Goal: Information Seeking & Learning: Check status

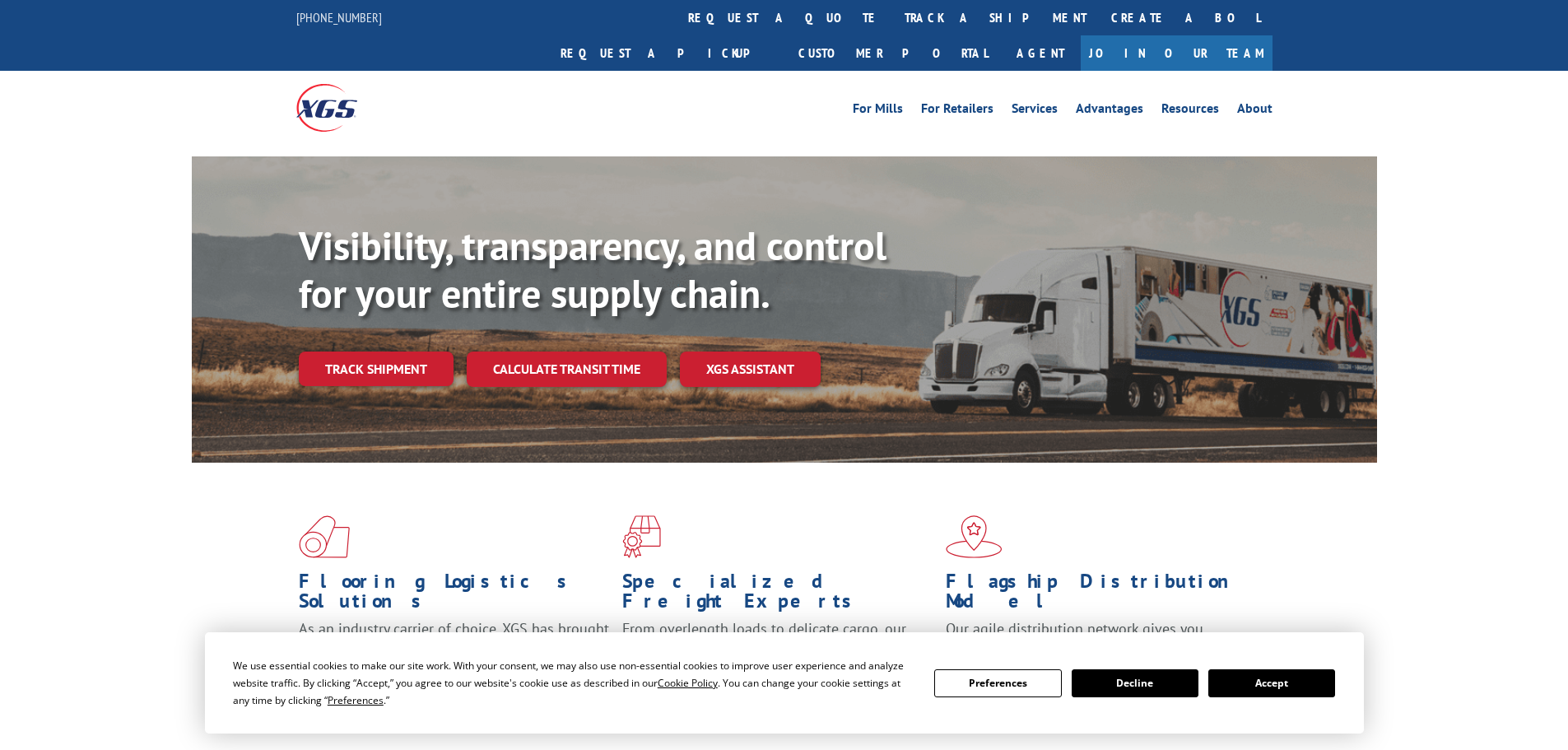
click at [372, 359] on div "Visibility, transparency, and control for your entire supply chain. Track shipm…" at bounding box center [837, 336] width 1078 height 229
click at [357, 352] on link "Track shipment" at bounding box center [376, 368] width 155 height 35
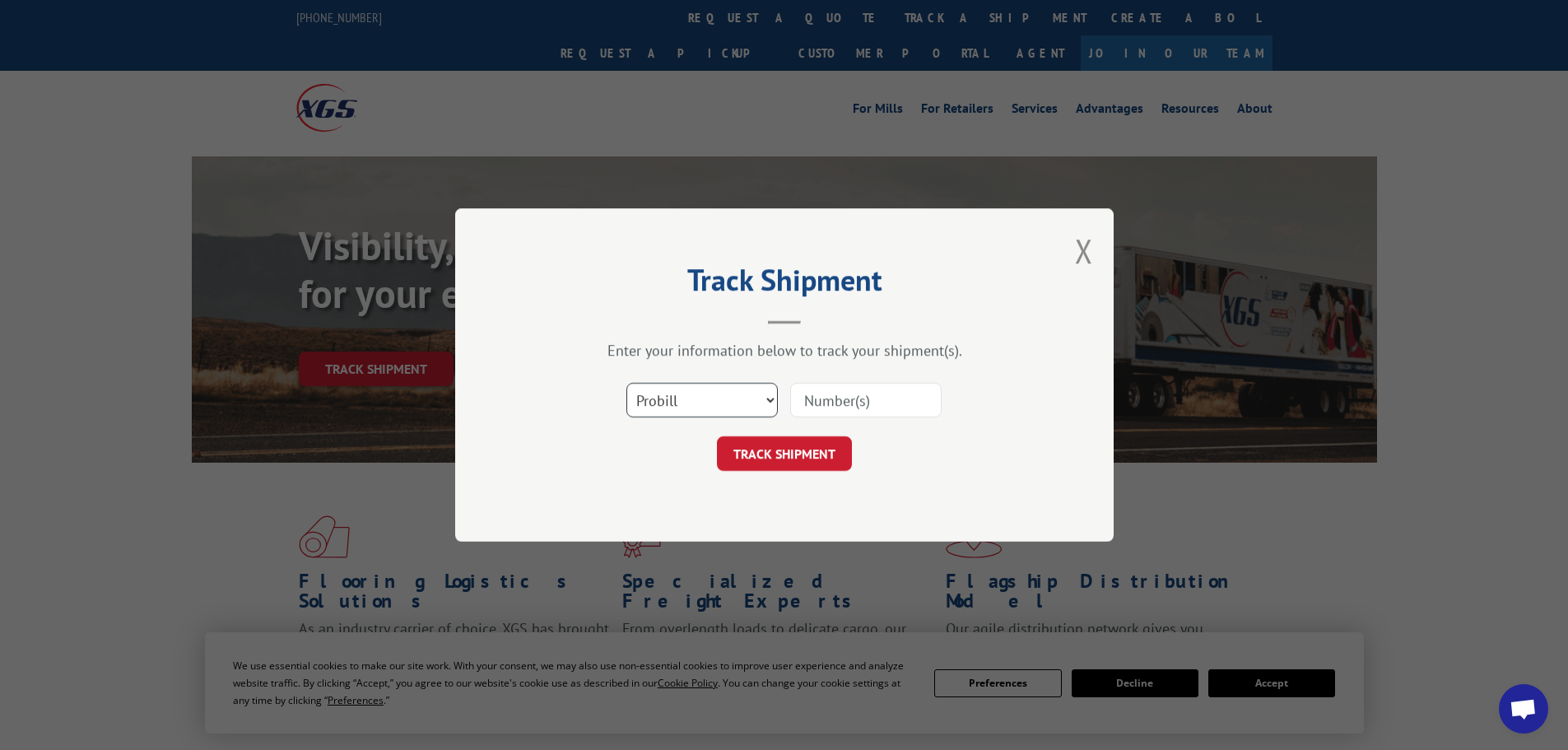
click at [710, 406] on select "Select category... Probill BOL PO" at bounding box center [702, 399] width 151 height 35
select select "po"
click at [626, 383] on select "Select category... Probill BOL PO" at bounding box center [702, 399] width 151 height 35
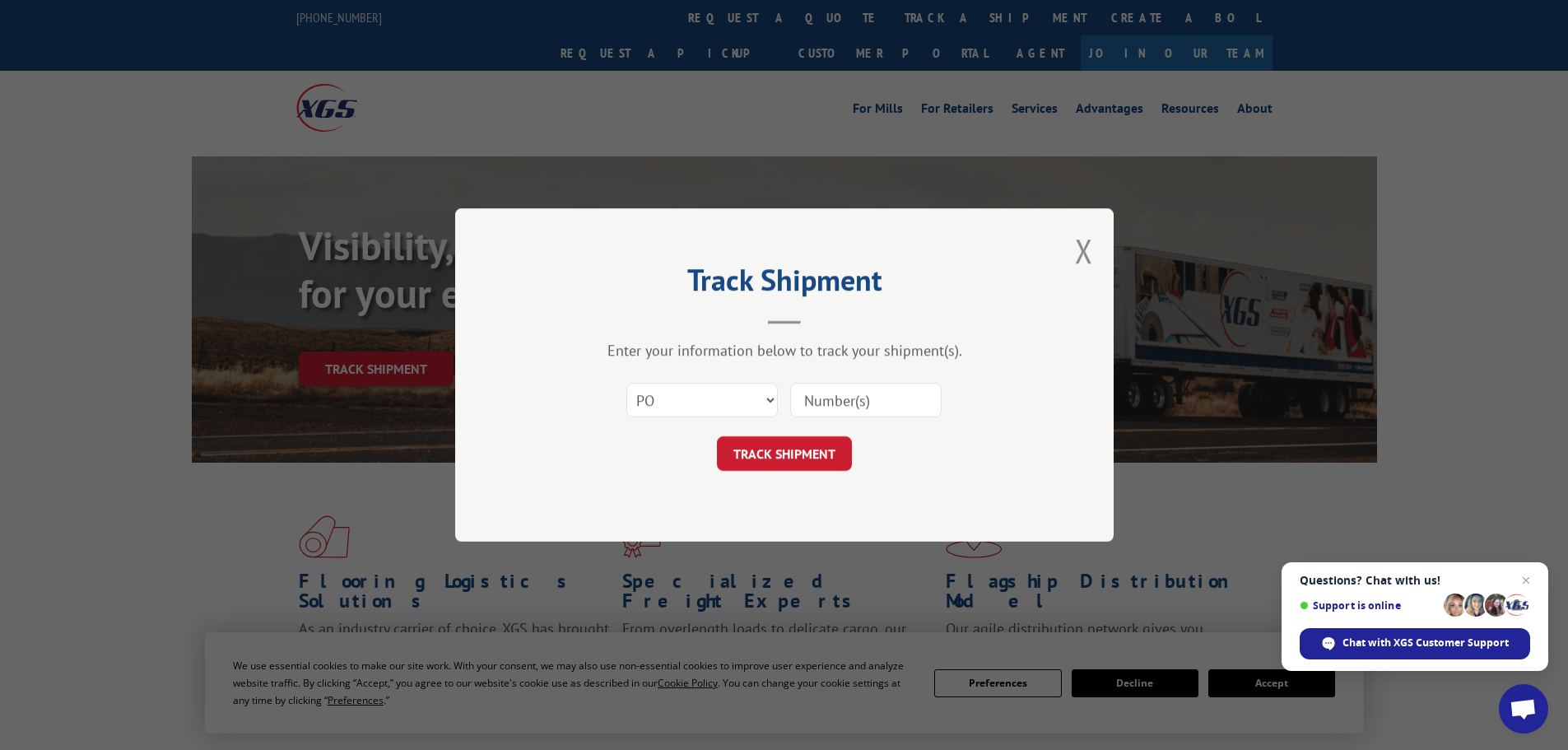
click at [820, 399] on input at bounding box center [866, 399] width 151 height 35
paste input "22533605"
type input "22533605"
click at [778, 452] on button "TRACK SHIPMENT" at bounding box center [784, 453] width 135 height 35
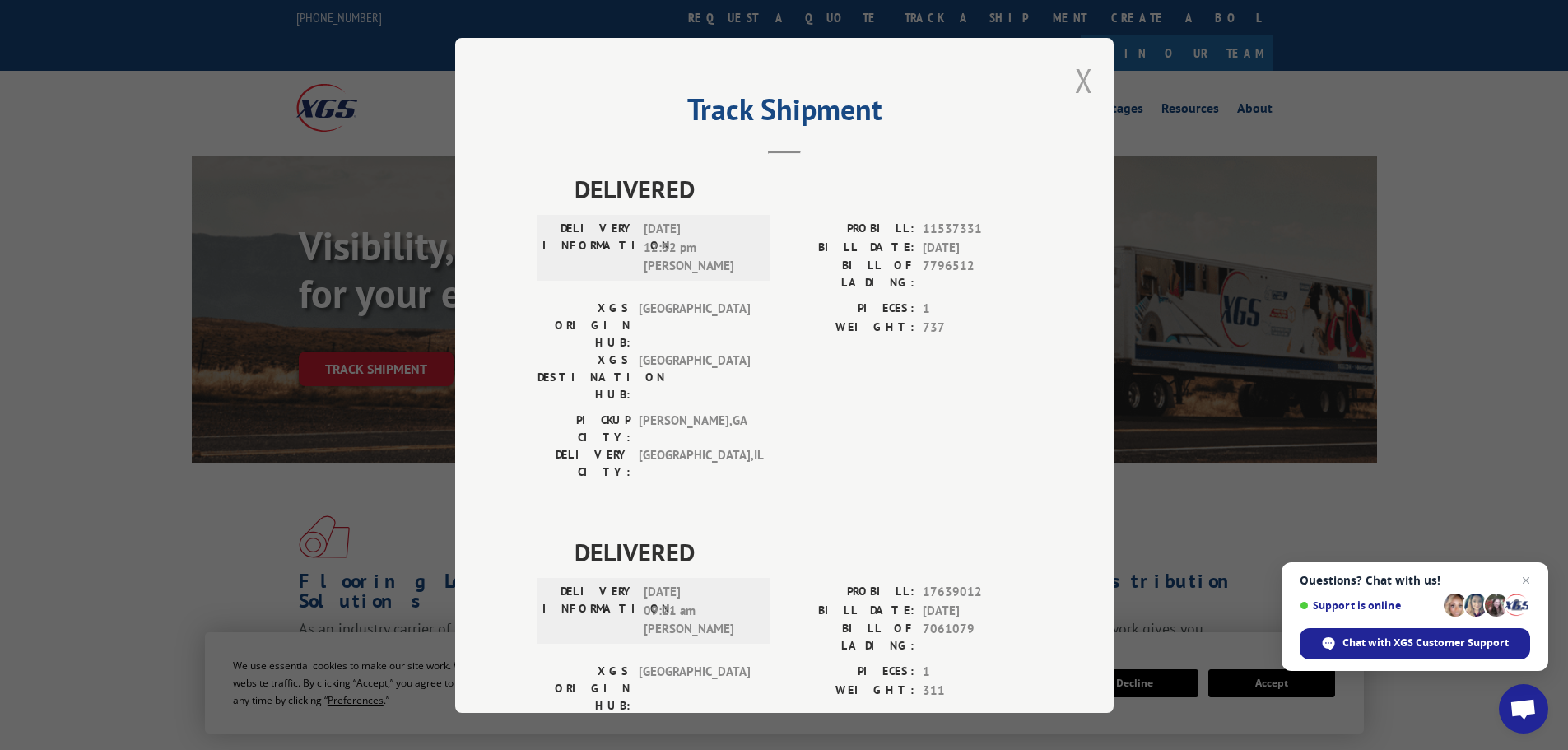
click at [1076, 78] on button "Close modal" at bounding box center [1084, 80] width 18 height 43
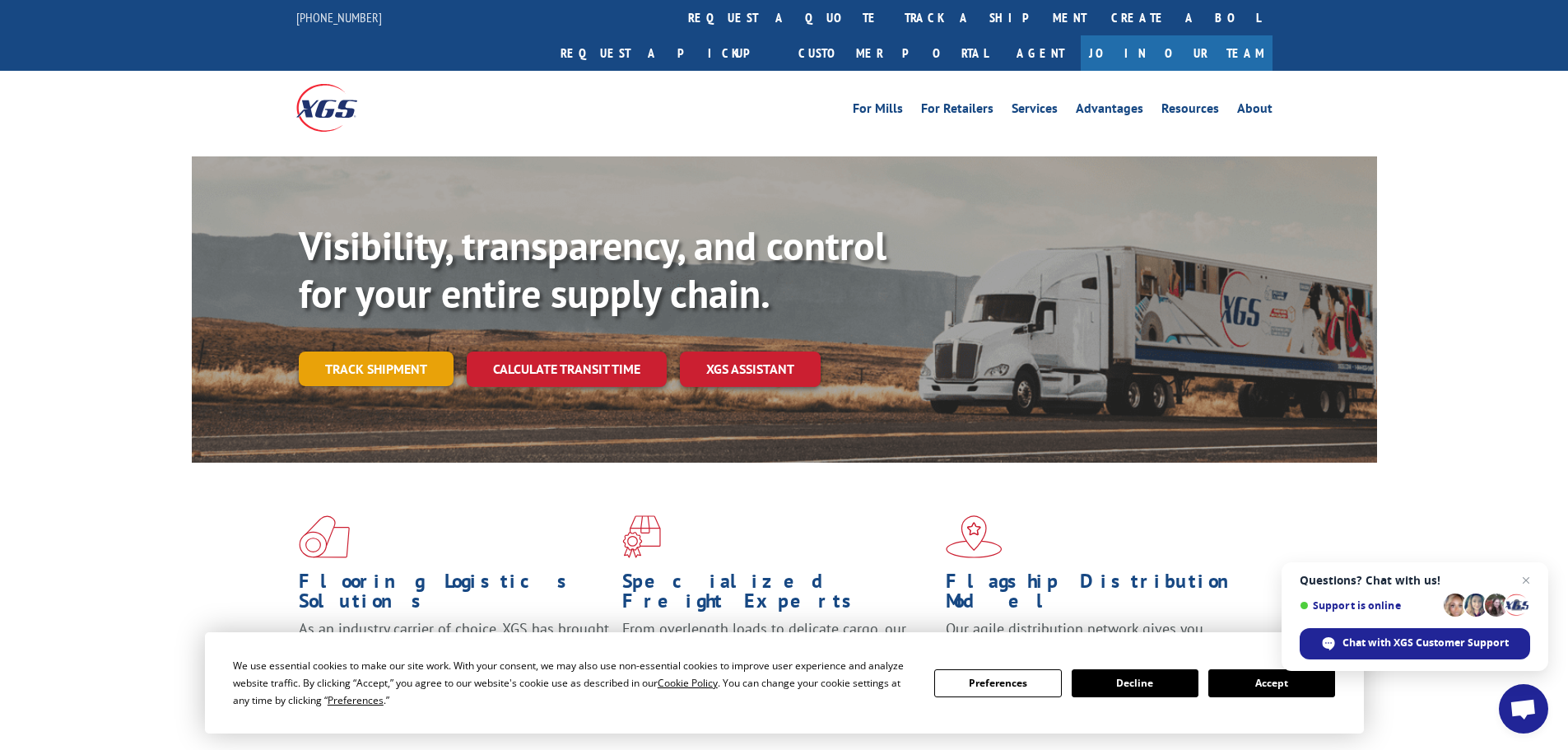
click at [381, 352] on link "Track shipment" at bounding box center [376, 368] width 155 height 35
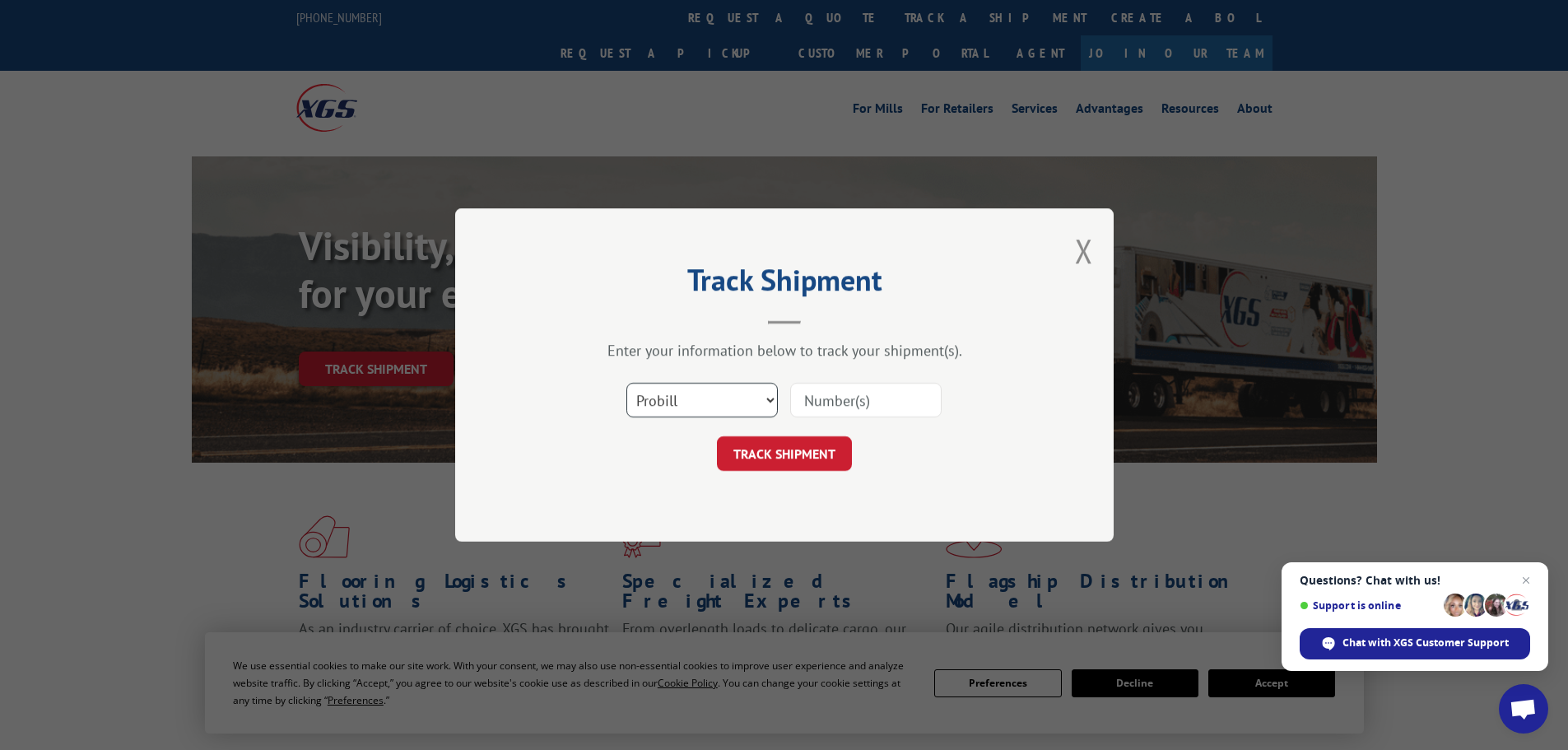
click at [657, 398] on select "Select category... Probill BOL PO" at bounding box center [702, 399] width 151 height 35
select select "po"
click at [626, 383] on select "Select category... Probill BOL PO" at bounding box center [702, 399] width 151 height 35
click at [815, 400] on input at bounding box center [866, 399] width 151 height 35
paste input "22533616"
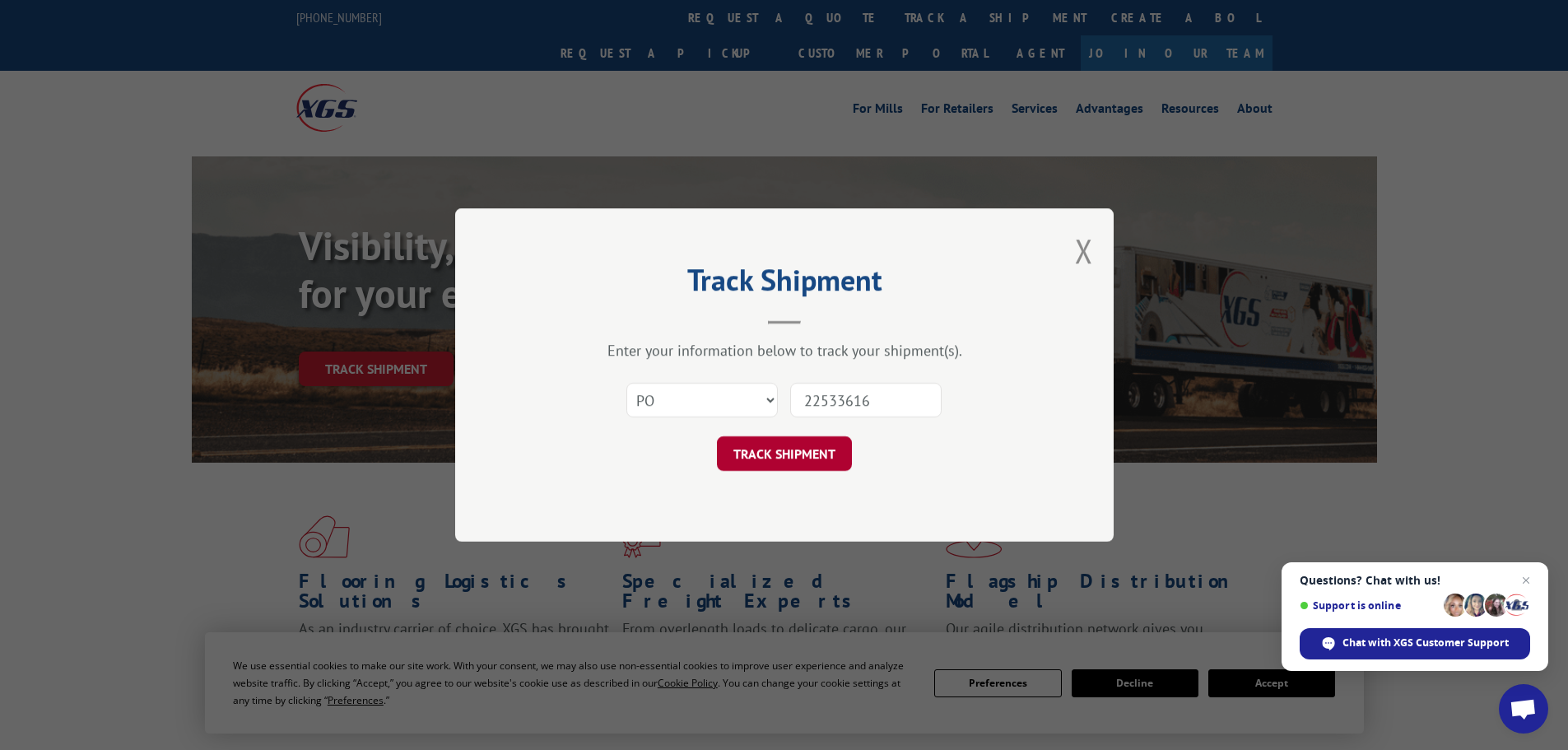
type input "22533616"
click at [786, 451] on button "TRACK SHIPMENT" at bounding box center [784, 453] width 135 height 35
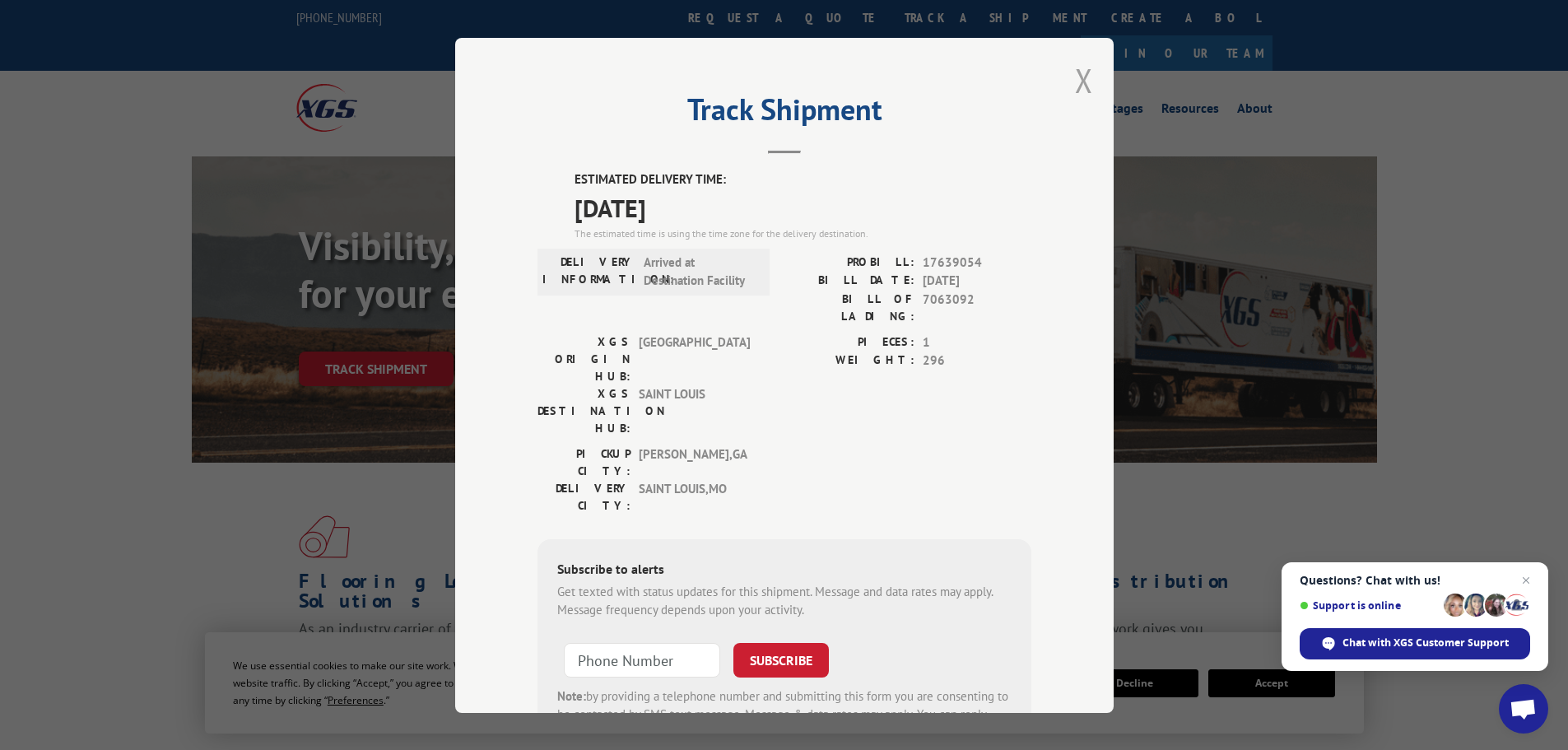
click at [1079, 76] on button "Close modal" at bounding box center [1084, 80] width 18 height 43
